Goal: Task Accomplishment & Management: Use online tool/utility

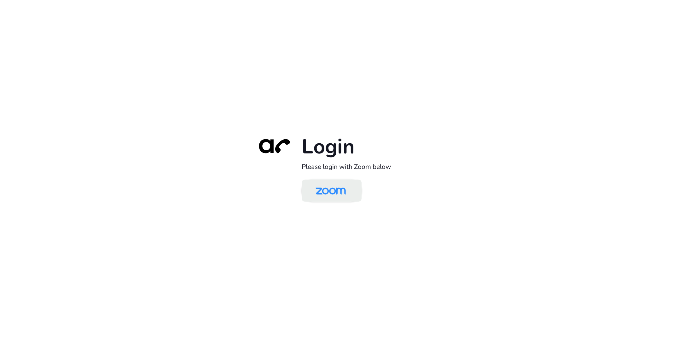
click at [321, 192] on img at bounding box center [331, 191] width 44 height 20
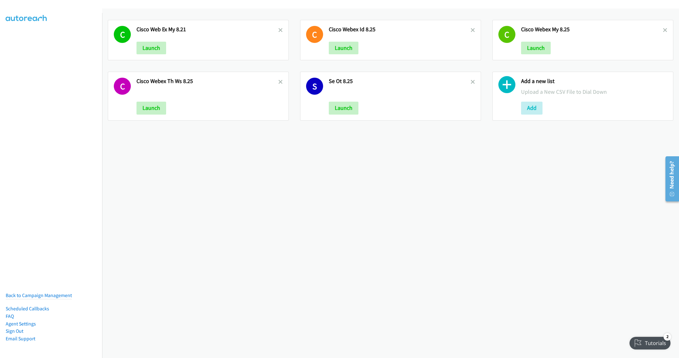
click at [248, 177] on div "C Cisco Web Ex My 8.21 Launch C Cisco Webex Id 8.25 Launch C Cisco Webex My 8.2…" at bounding box center [390, 183] width 577 height 349
click at [528, 29] on h2 "Cisco Webex My 8.25" at bounding box center [592, 29] width 142 height 7
click at [526, 45] on button "Launch" at bounding box center [536, 48] width 30 height 13
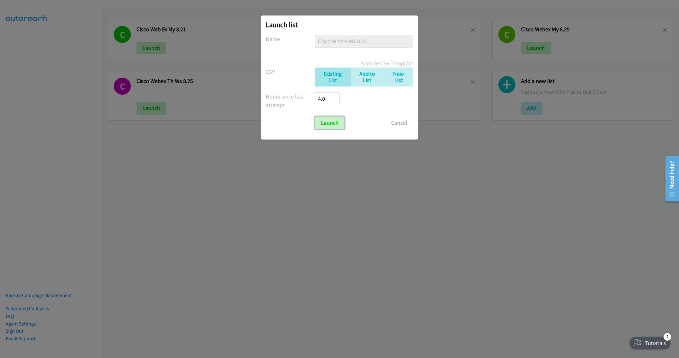
click at [332, 122] on input "Launch" at bounding box center [330, 122] width 30 height 13
